Goal: Find specific page/section: Find specific page/section

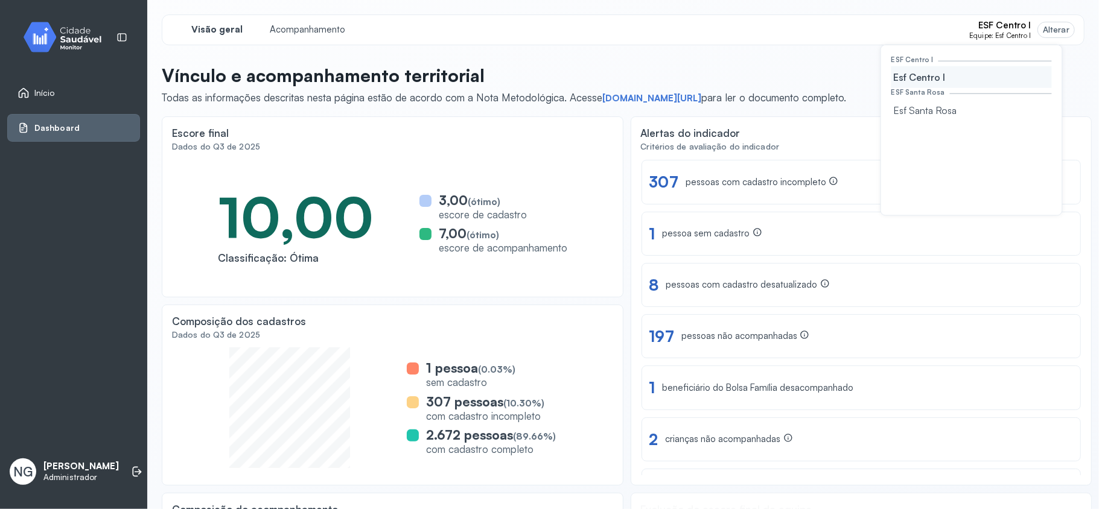
click at [54, 91] on link "Início" at bounding box center [74, 93] width 112 height 12
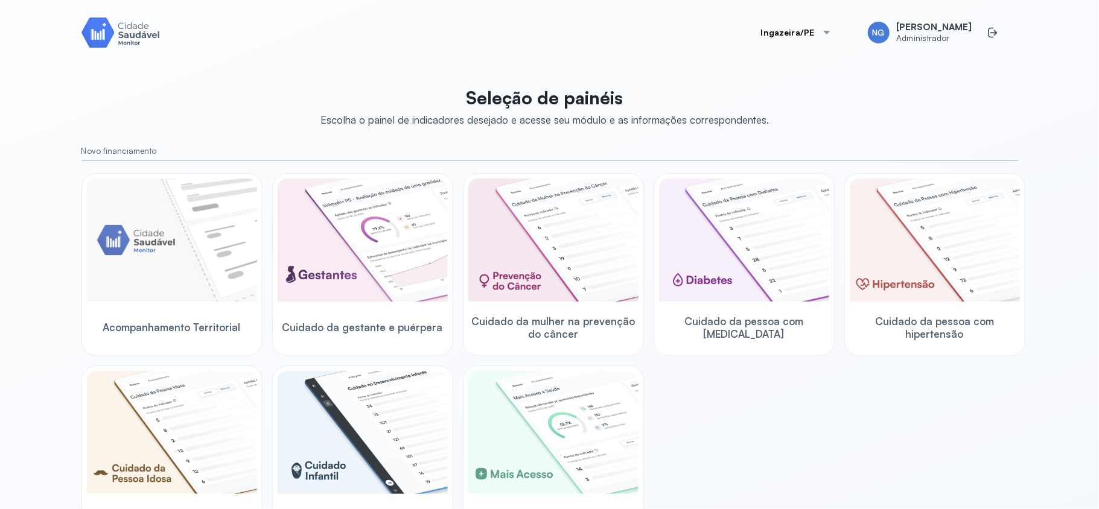
click at [832, 33] on div at bounding box center [827, 33] width 10 height 10
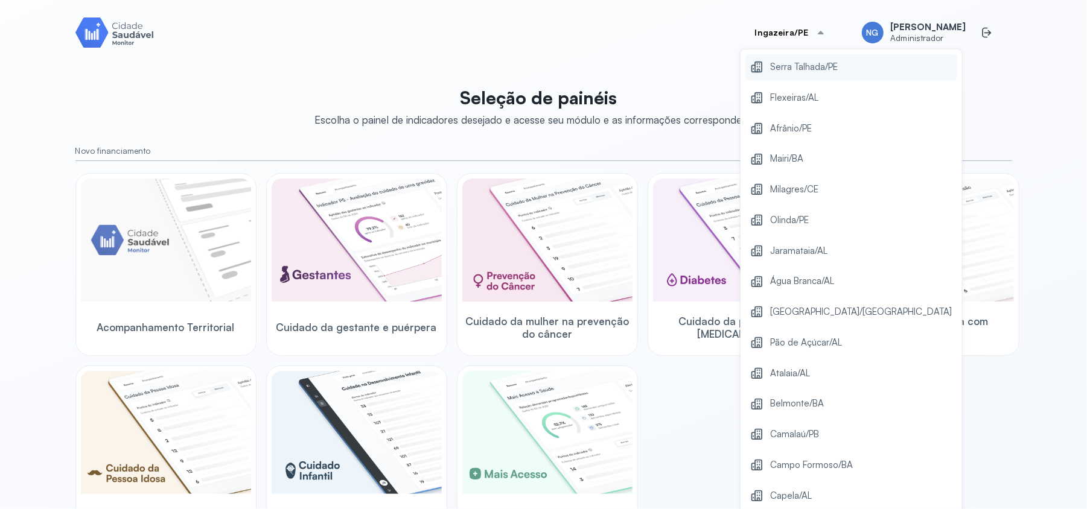
click at [830, 64] on span "Serra Talhada/PE" at bounding box center [805, 67] width 68 height 16
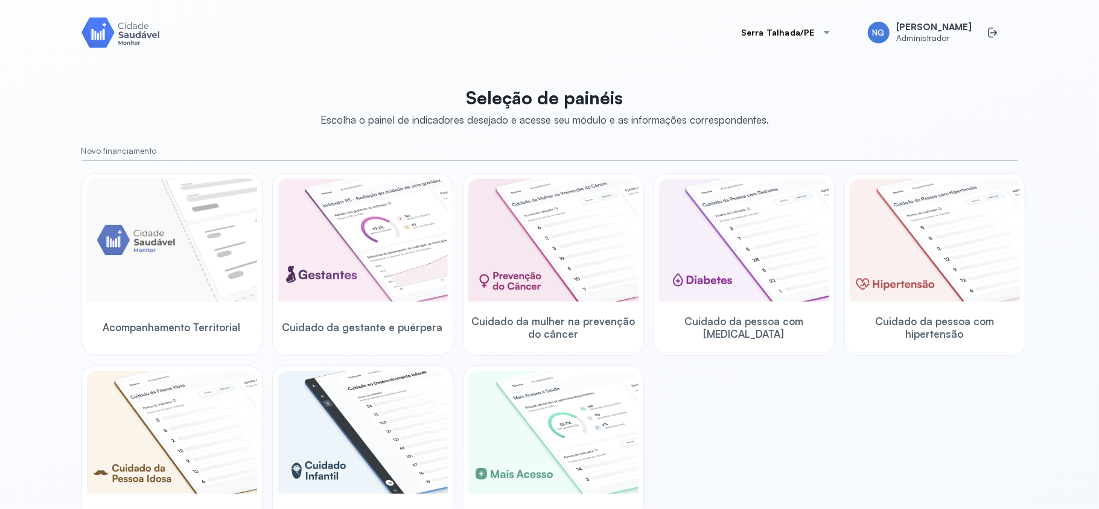
click at [811, 29] on button "Serra Talhada/PE" at bounding box center [786, 33] width 119 height 24
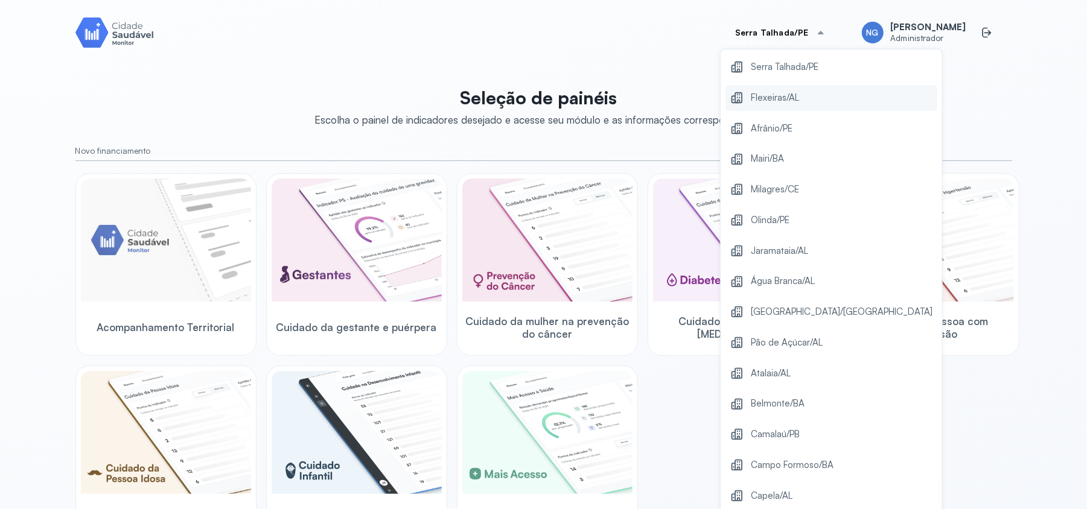
click at [797, 99] on span "Flexeiras/AL" at bounding box center [775, 98] width 48 height 16
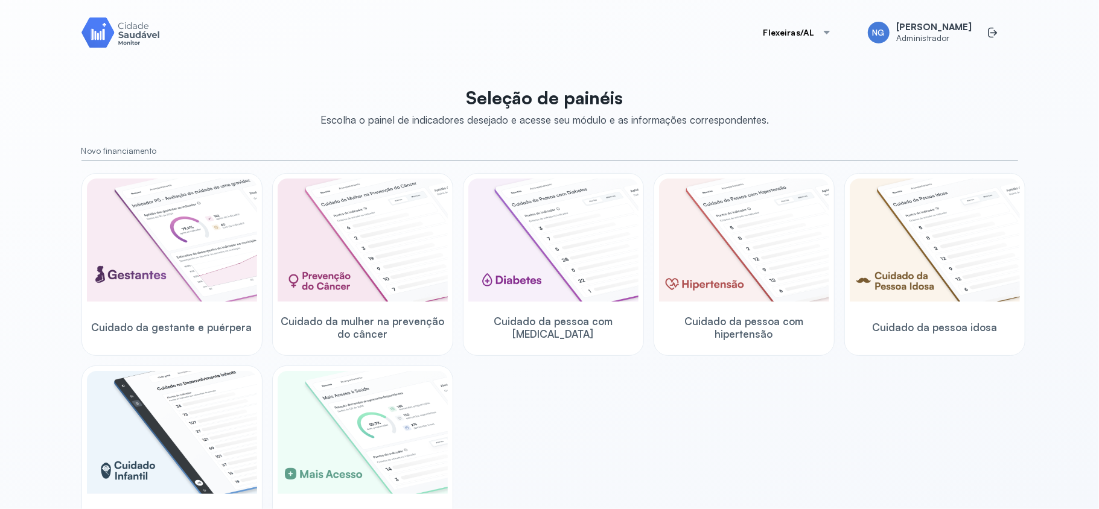
click at [811, 32] on button "Flexeiras/AL" at bounding box center [797, 33] width 97 height 24
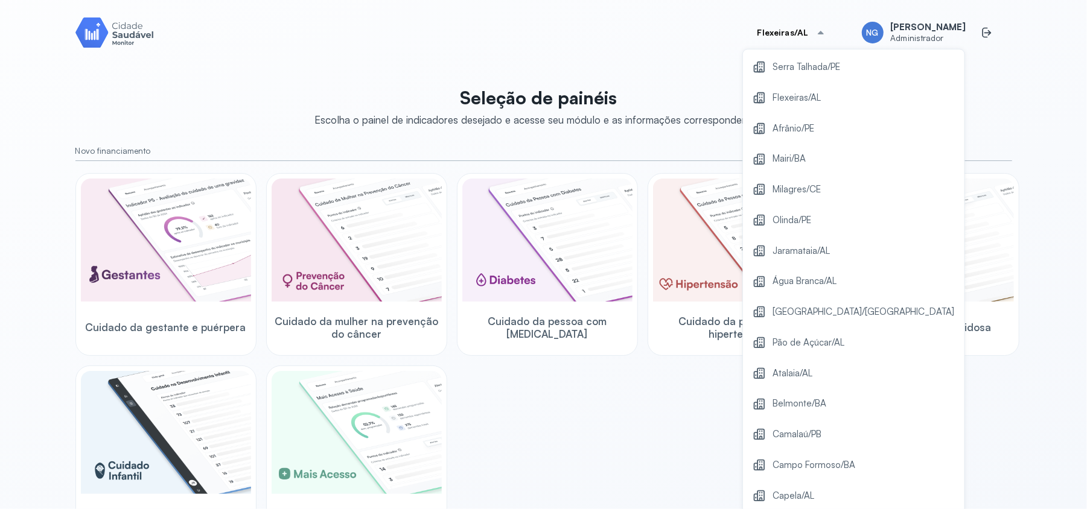
drag, startPoint x: 797, startPoint y: 124, endPoint x: 775, endPoint y: 129, distance: 22.3
click at [797, 126] on span "Afrânio/PE" at bounding box center [794, 129] width 42 height 16
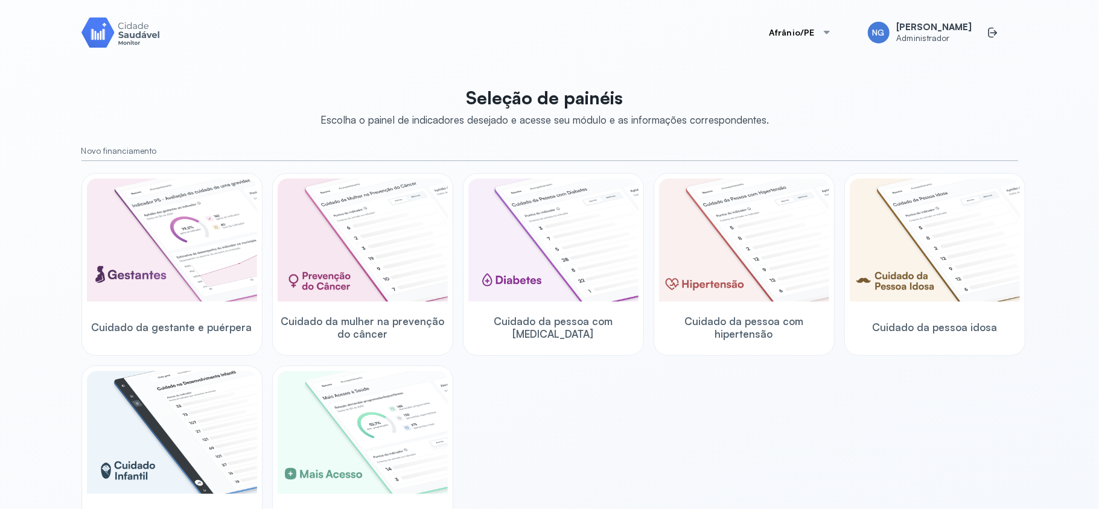
click at [800, 35] on button "Afrânio/PE" at bounding box center [800, 33] width 92 height 24
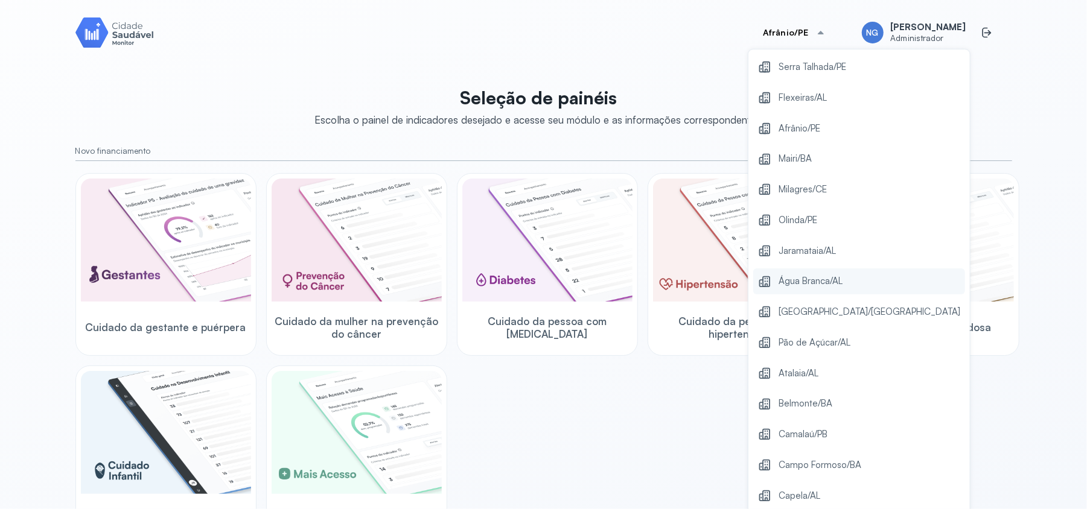
click at [821, 284] on span "Água Branca/AL" at bounding box center [810, 281] width 64 height 16
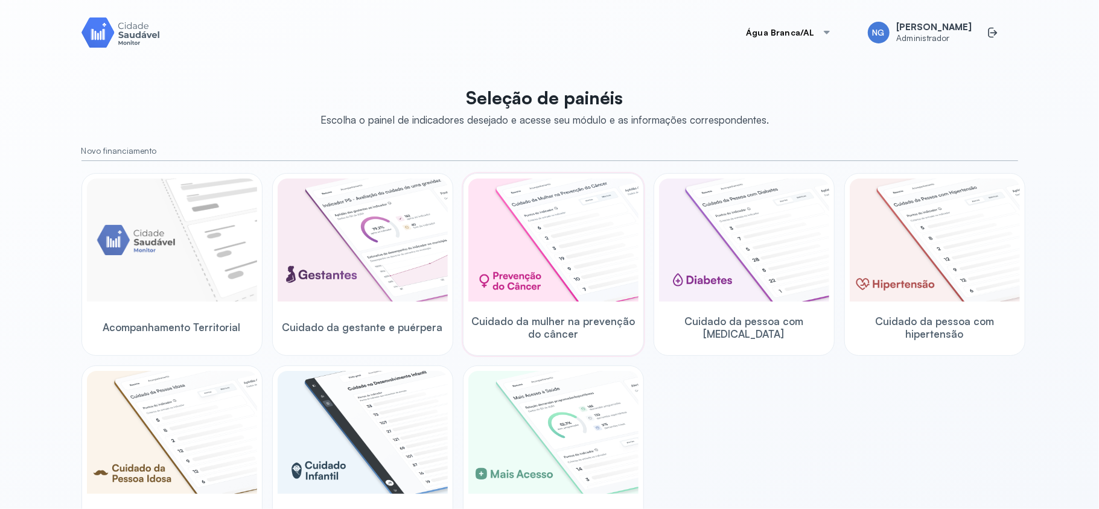
scroll to position [161, 0]
